Goal: Task Accomplishment & Management: Use online tool/utility

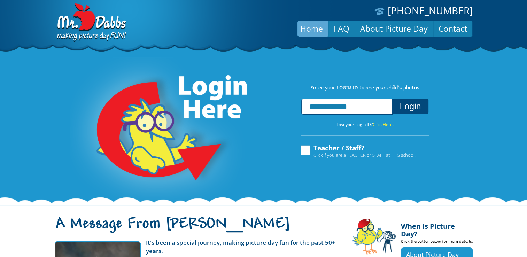
type input "**********"
click at [392, 99] on button "Login" at bounding box center [410, 107] width 36 height 16
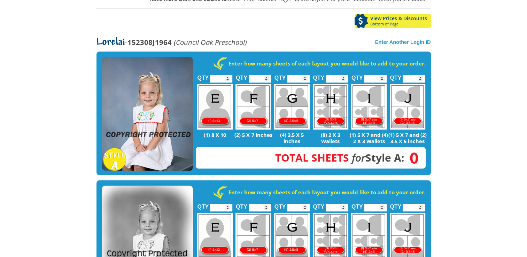
scroll to position [105, 0]
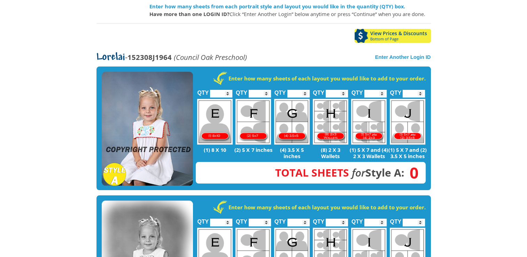
click at [171, 106] on img at bounding box center [147, 129] width 91 height 114
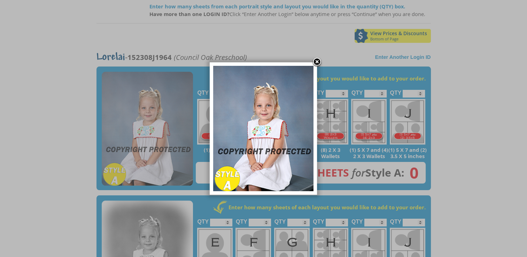
click at [315, 59] on link at bounding box center [317, 62] width 10 height 10
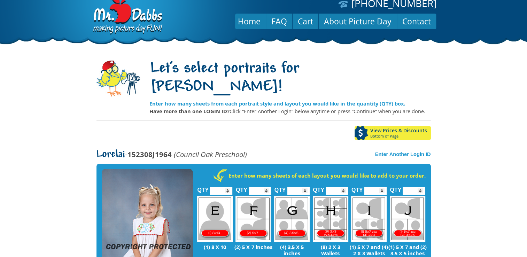
scroll to position [0, 0]
